Goal: Transaction & Acquisition: Purchase product/service

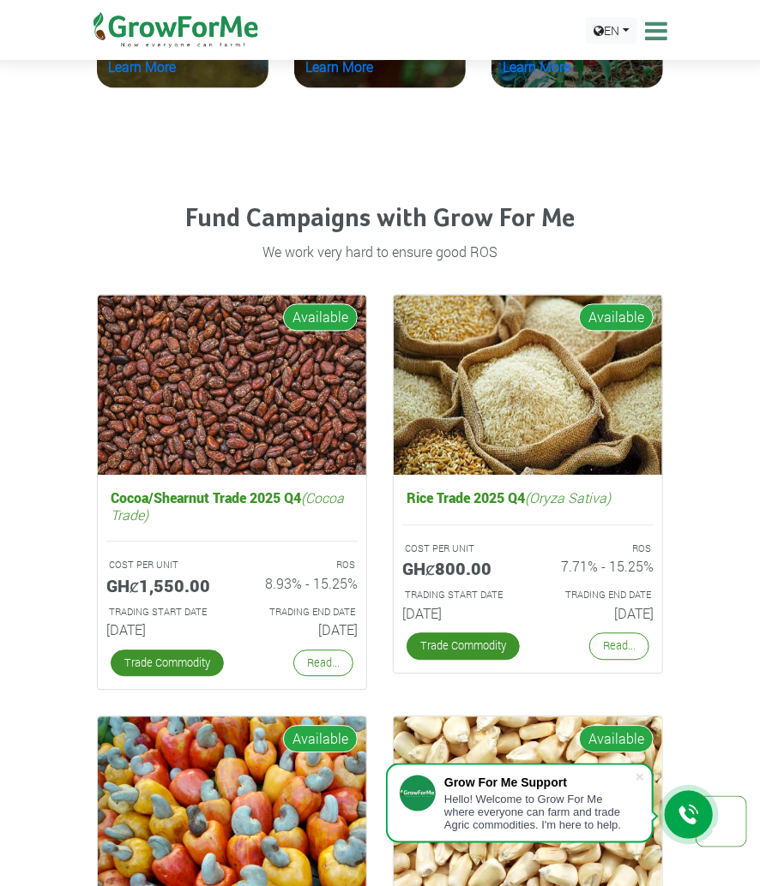
scroll to position [2728, 0]
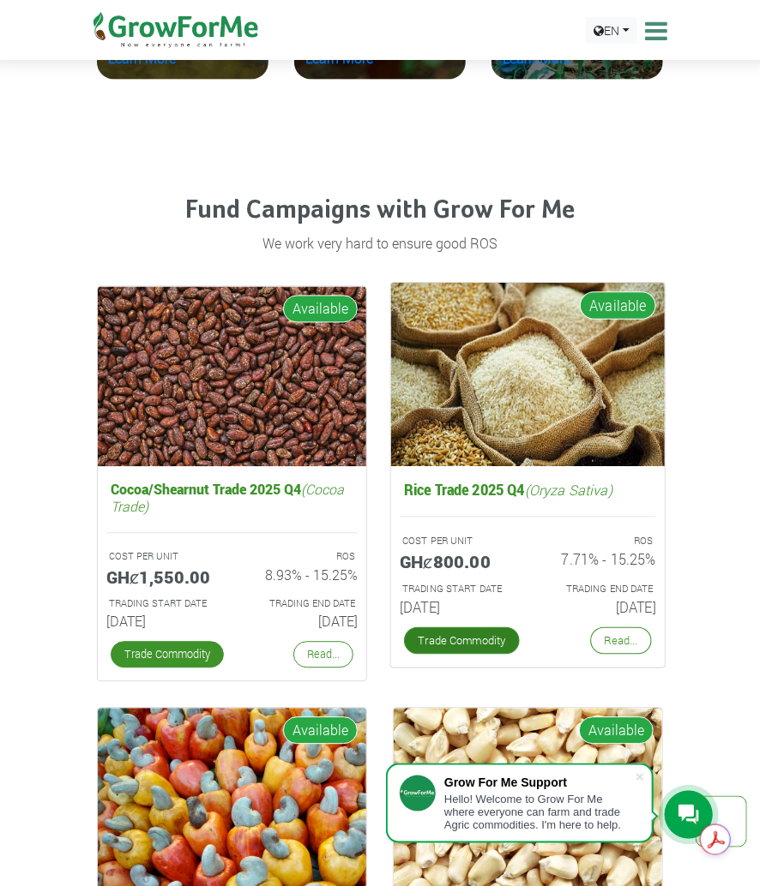
click at [451, 628] on link "Trade Commodity" at bounding box center [462, 641] width 116 height 27
click at [438, 641] on link "Trade Commodity" at bounding box center [462, 641] width 116 height 27
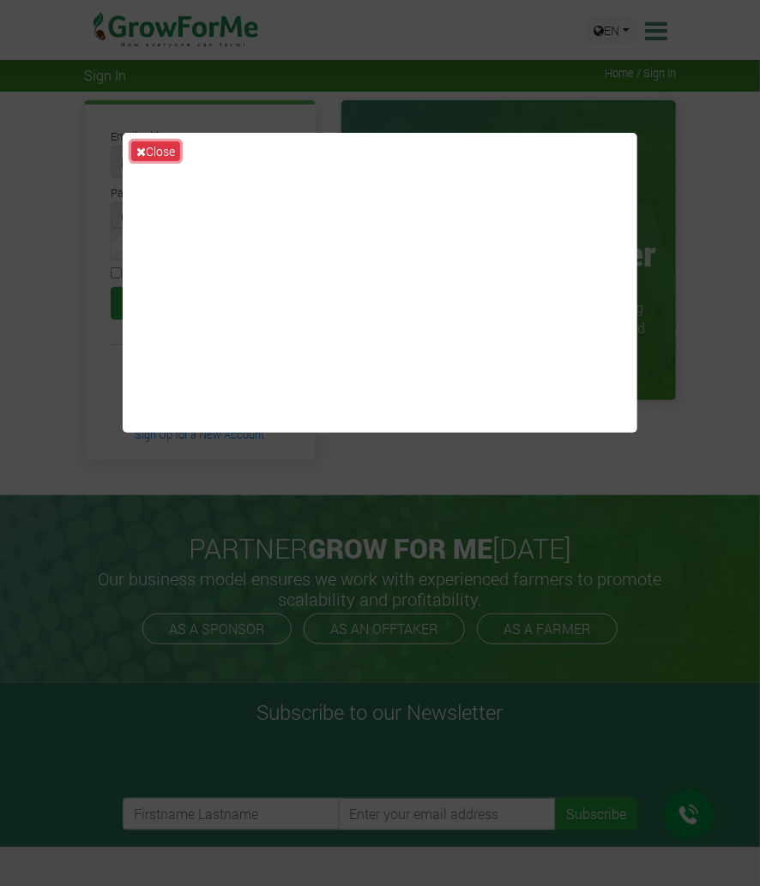
click at [171, 147] on button "Close" at bounding box center [155, 151] width 49 height 20
